Goal: Transaction & Acquisition: Obtain resource

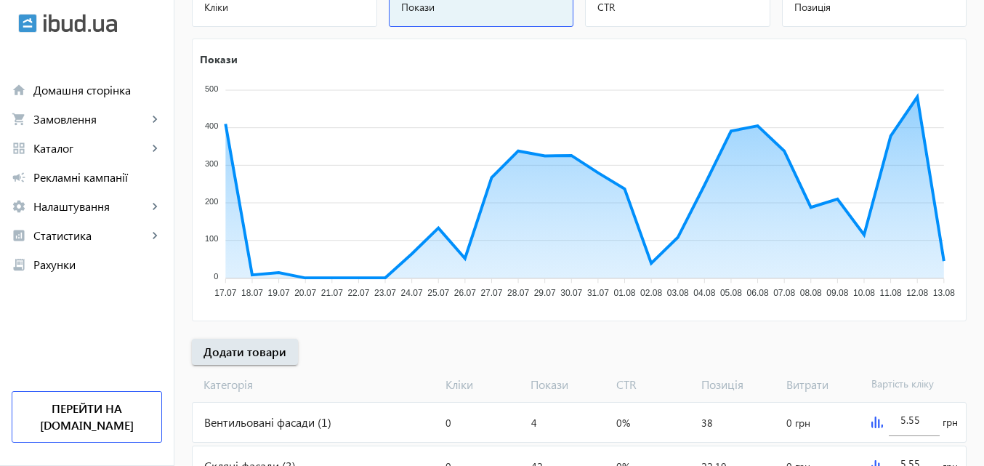
scroll to position [218, 0]
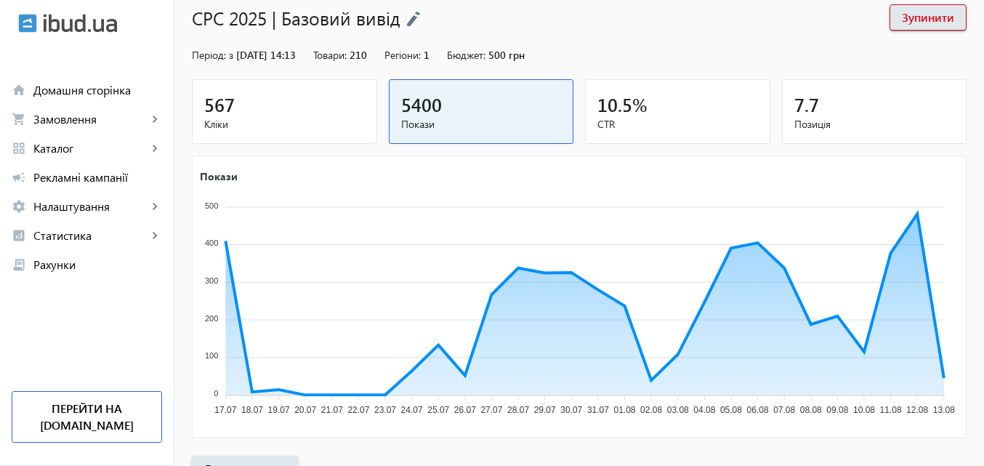
scroll to position [145, 0]
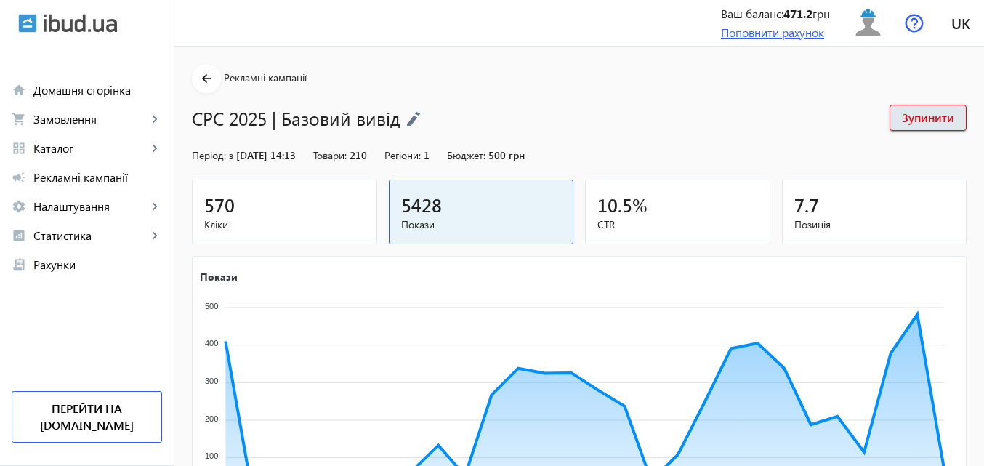
click at [786, 30] on link "Поповнити рахунок" at bounding box center [772, 32] width 103 height 15
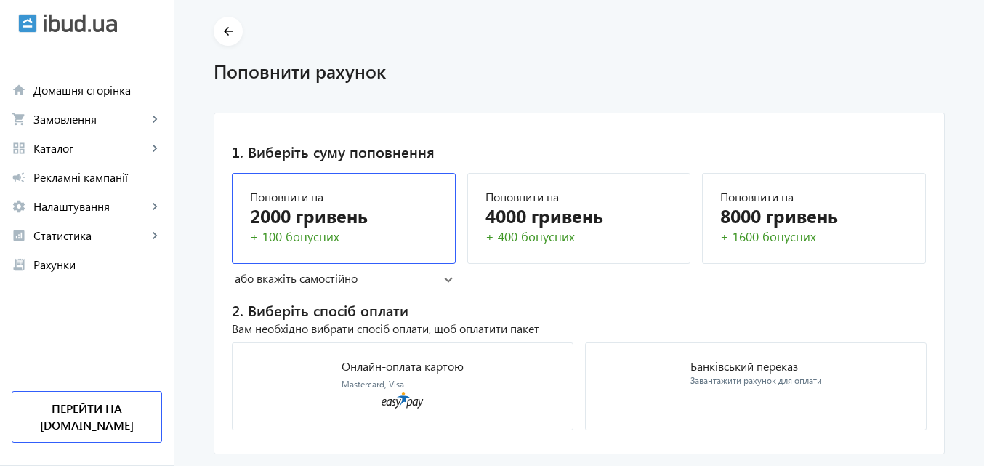
scroll to position [85, 0]
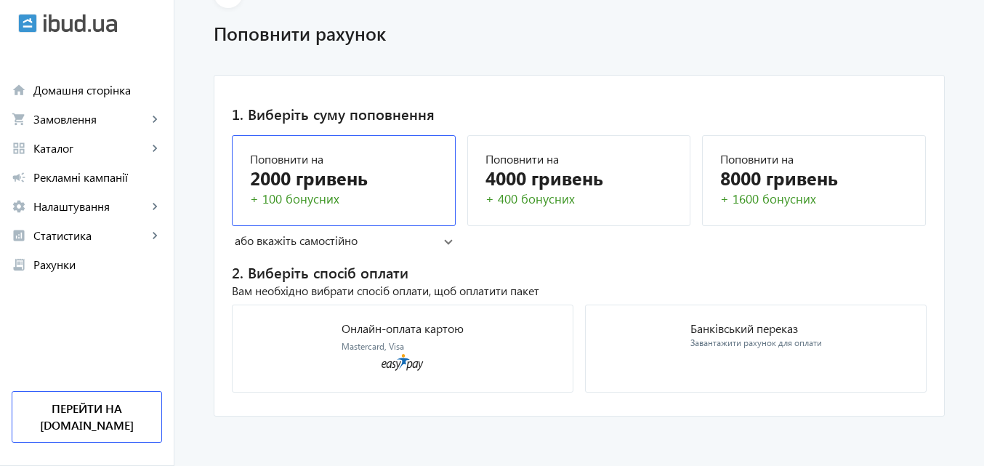
click at [337, 177] on div "2000 гривень" at bounding box center [343, 177] width 187 height 25
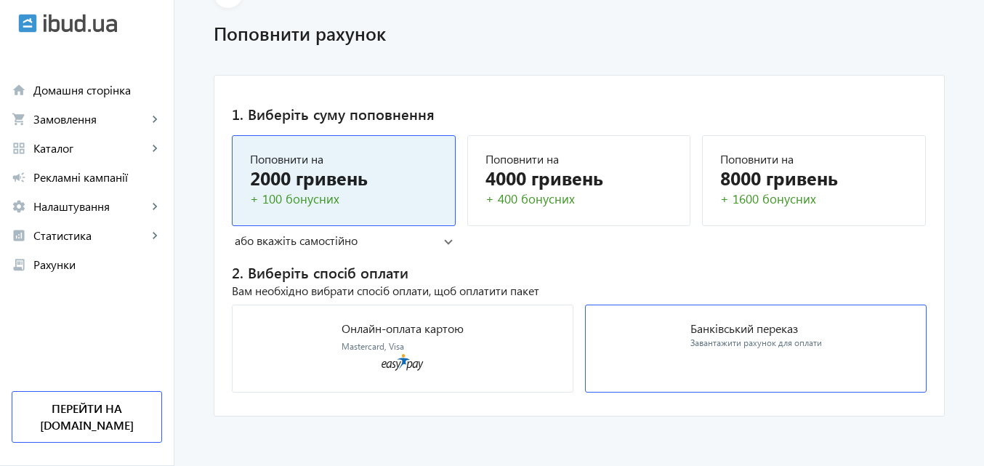
click at [773, 331] on p "Банківський переказ" at bounding box center [756, 329] width 132 height 12
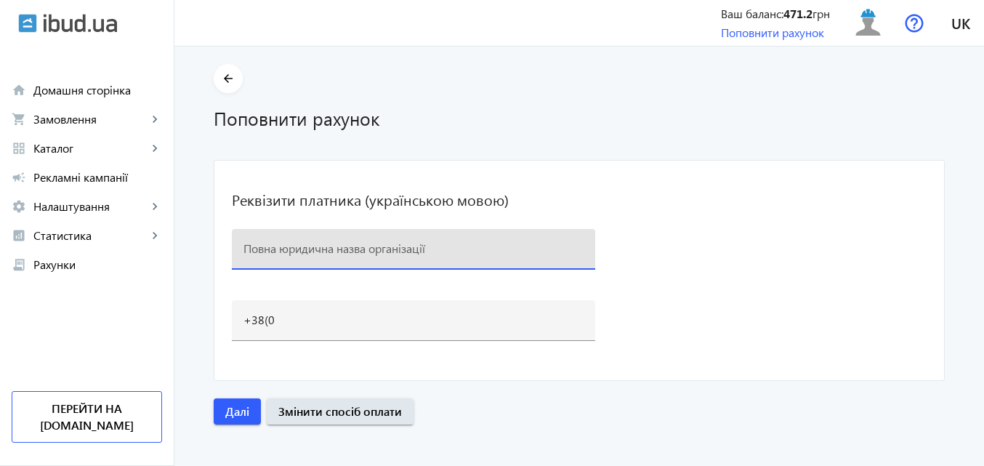
click at [337, 253] on input at bounding box center [413, 248] width 340 height 15
type input "ТОВ РЕДВIН ГРУП п/р UA103052990000026006046709685"
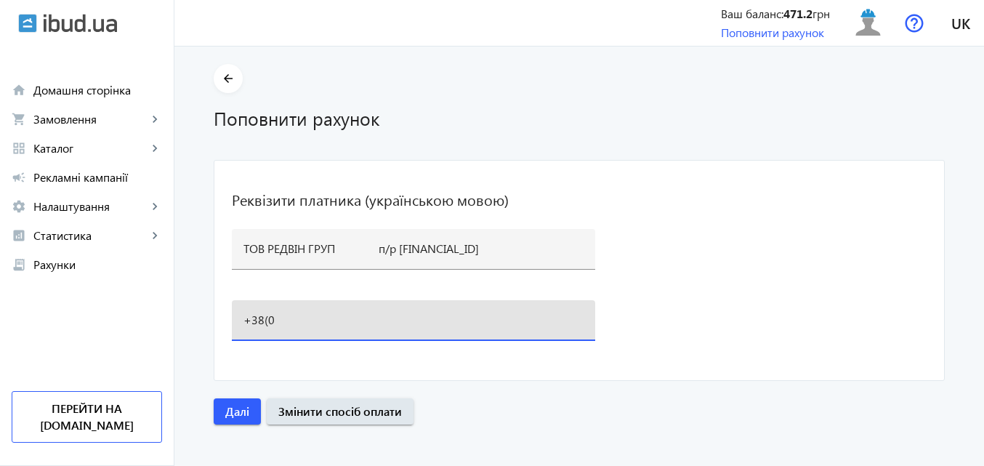
click at [314, 320] on input "+38(0" at bounding box center [413, 319] width 340 height 15
type input "+38(096)145-40-40"
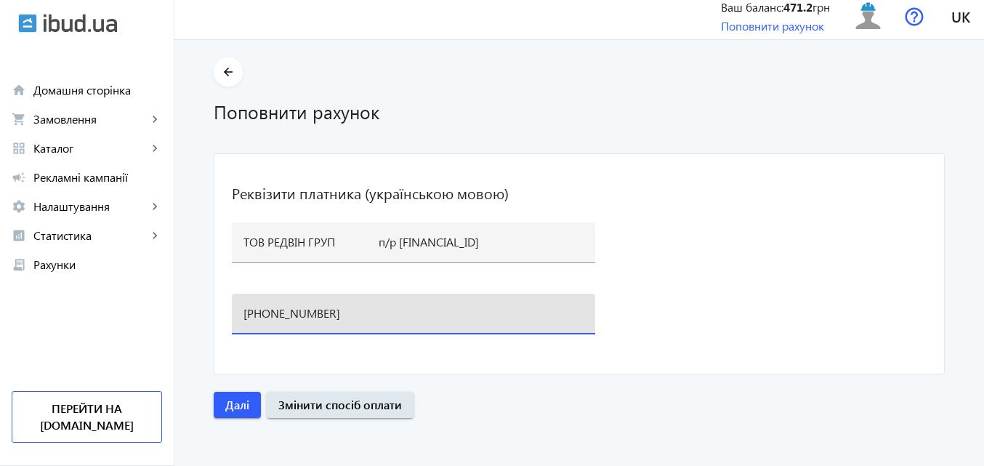
scroll to position [8, 0]
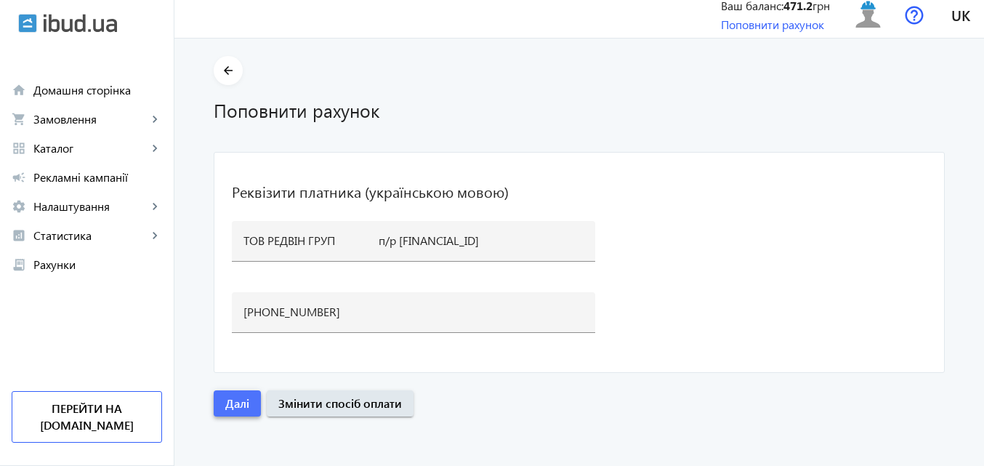
click at [237, 403] on span "Далі" at bounding box center [237, 403] width 24 height 16
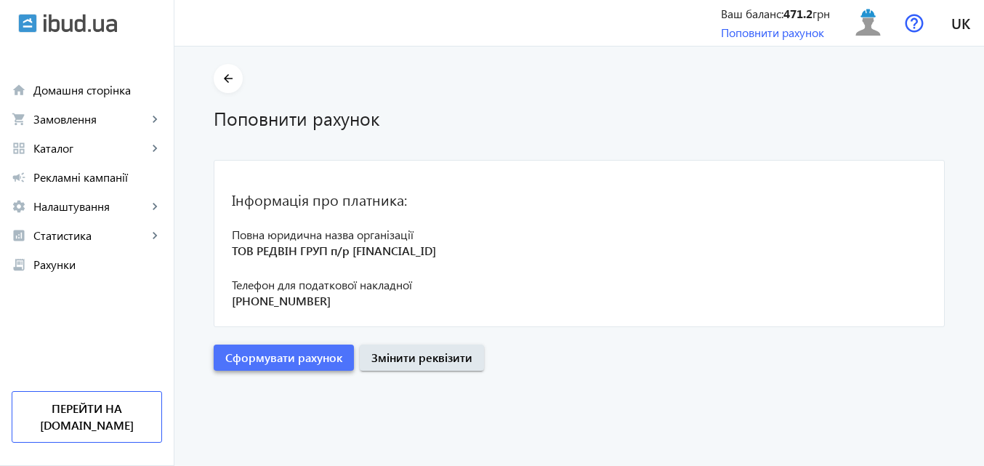
click at [302, 361] on span "Сформувати рахунок" at bounding box center [283, 358] width 117 height 16
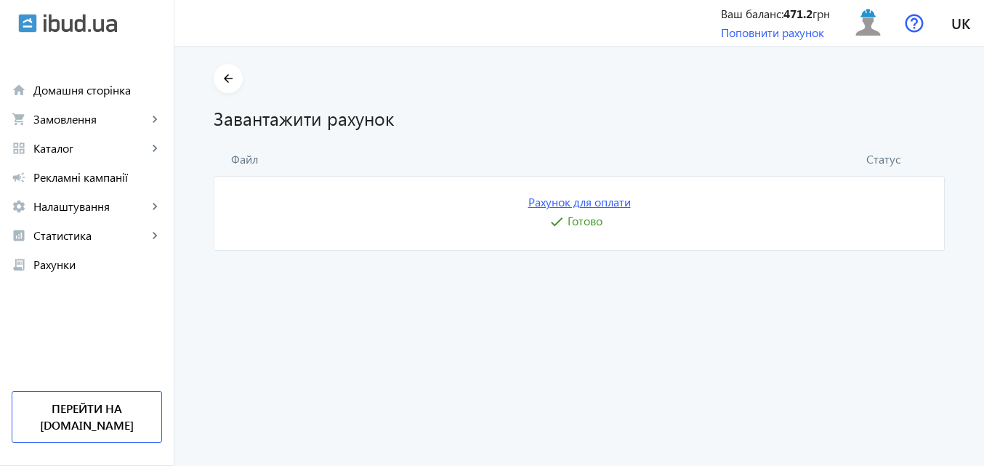
click at [591, 205] on link "Рахунок для оплати" at bounding box center [579, 202] width 102 height 16
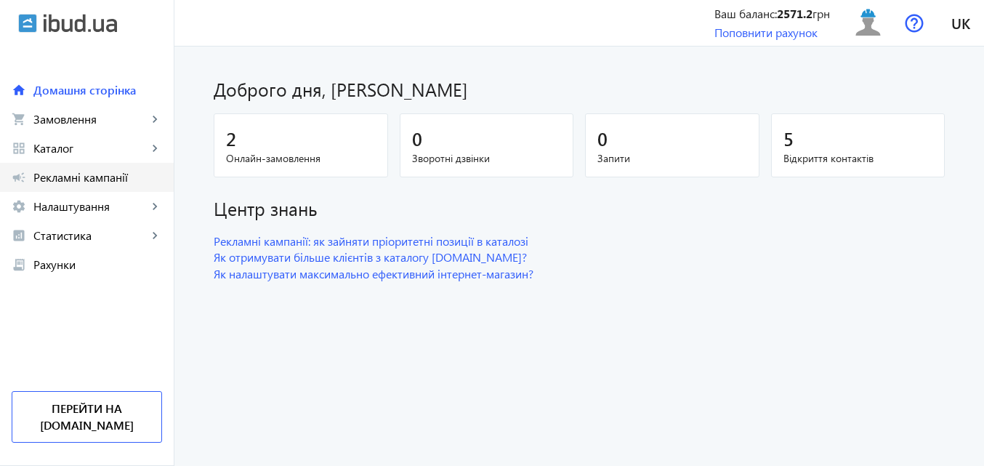
click at [94, 174] on span "Рекламні кампанії" at bounding box center [97, 177] width 129 height 15
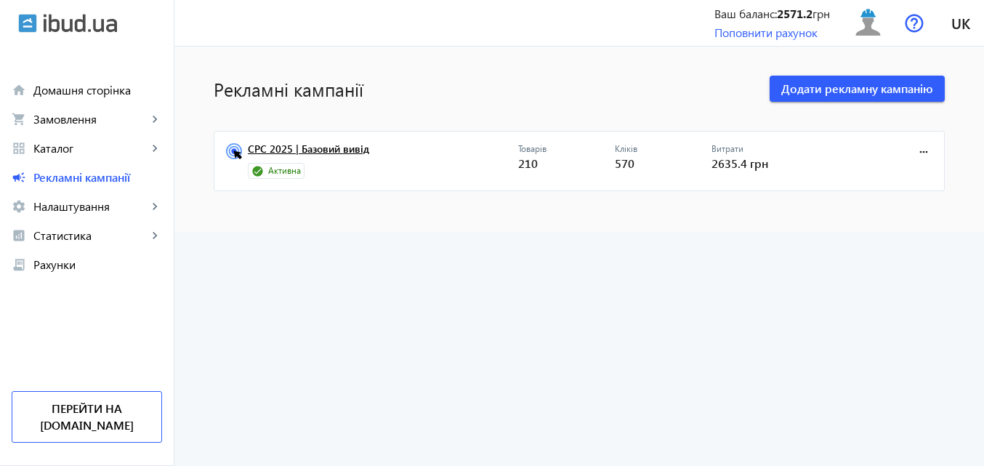
click at [351, 146] on link "CPC 2025 | Базовий вивід" at bounding box center [383, 153] width 270 height 20
